Goal: Task Accomplishment & Management: Manage account settings

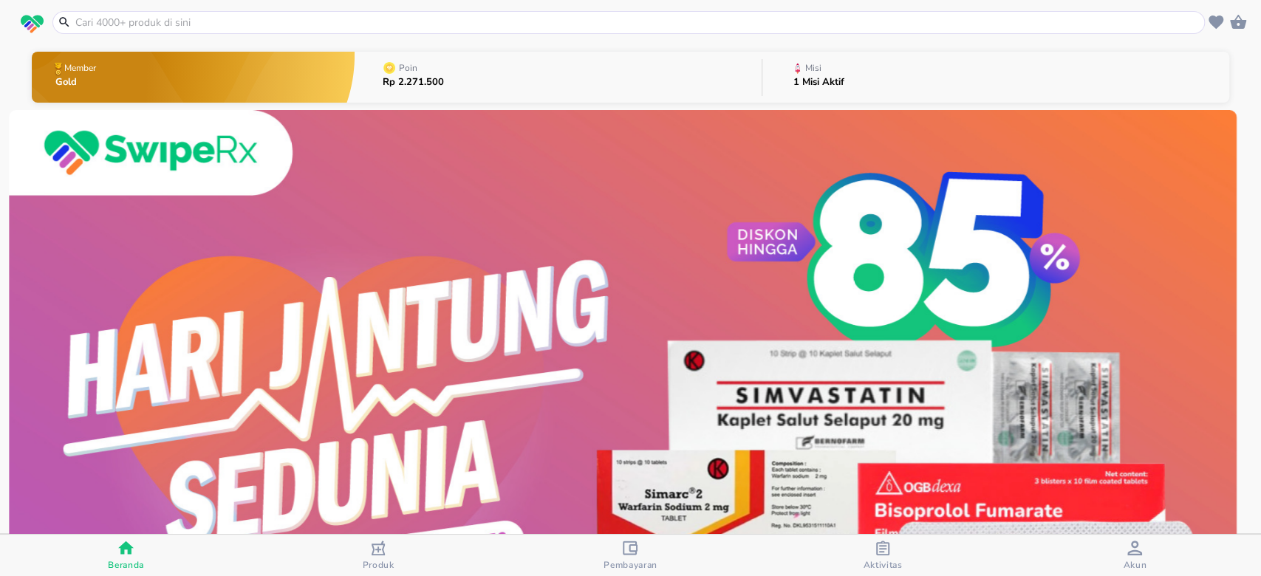
click at [1121, 564] on span "Akun" at bounding box center [1135, 556] width 243 height 30
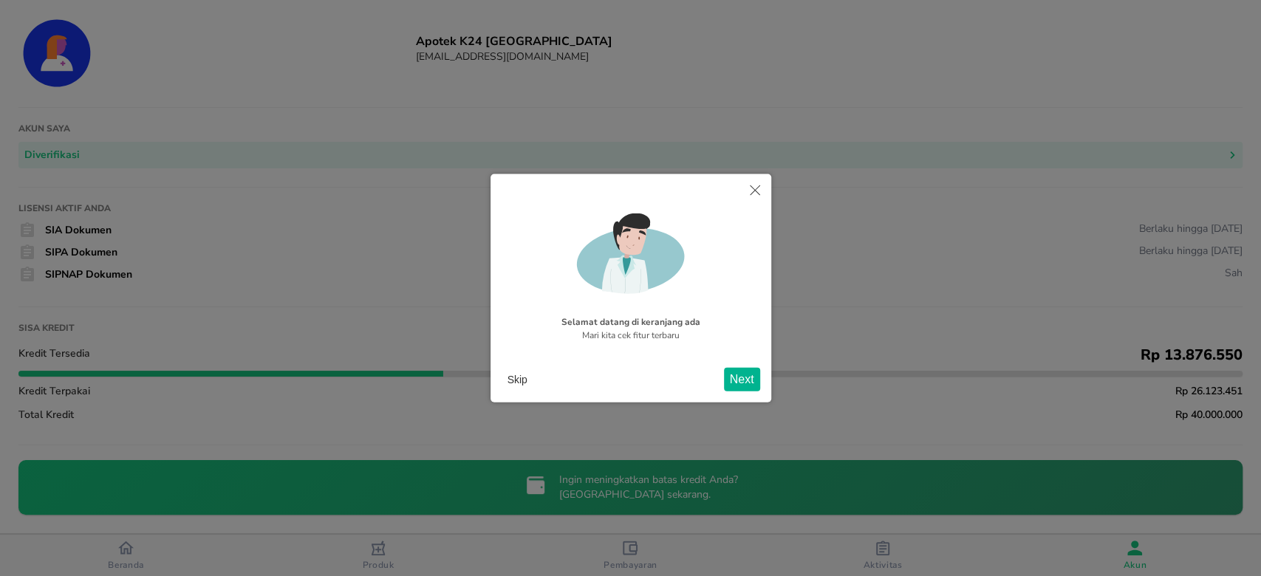
click at [759, 188] on icon "Close" at bounding box center [755, 190] width 10 height 10
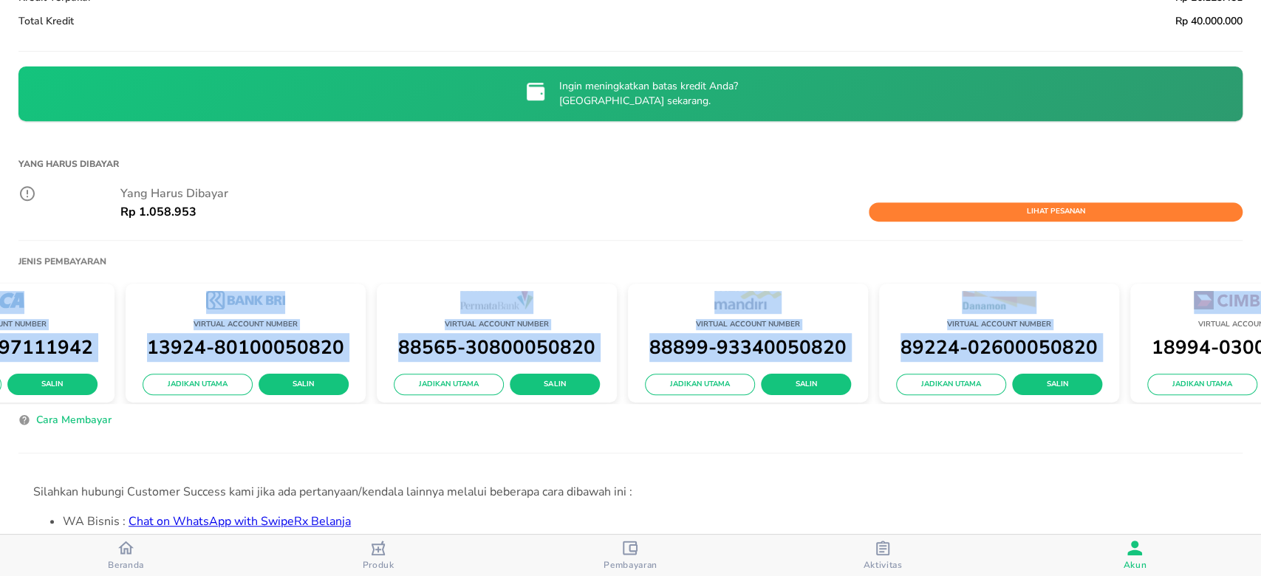
scroll to position [0, 556]
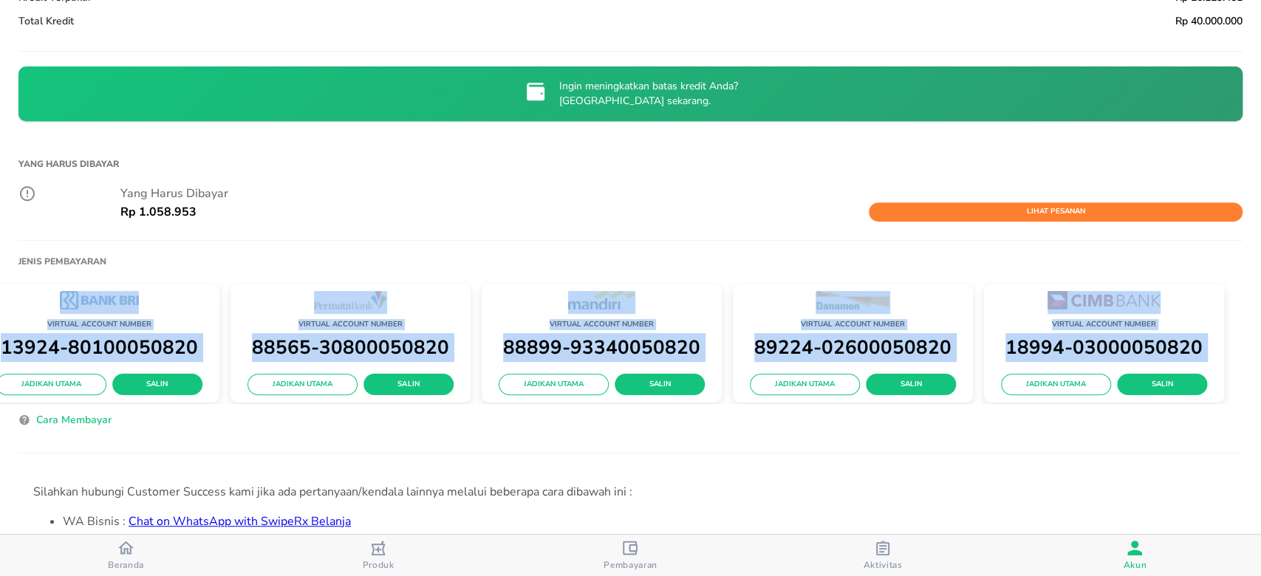
drag, startPoint x: 262, startPoint y: 289, endPoint x: 1260, endPoint y: 293, distance: 997.3
click at [1260, 293] on div "Apotek K24 Lamongrejo [EMAIL_ADDRESS][DOMAIN_NAME] Akun saya Diverifikasi Lisen…" at bounding box center [630, 266] width 1261 height 533
click at [901, 287] on div "Virtual Account Number 89224-02600050820 Jadikan Utama Salin" at bounding box center [853, 344] width 240 height 120
